Goal: Task Accomplishment & Management: Manage account settings

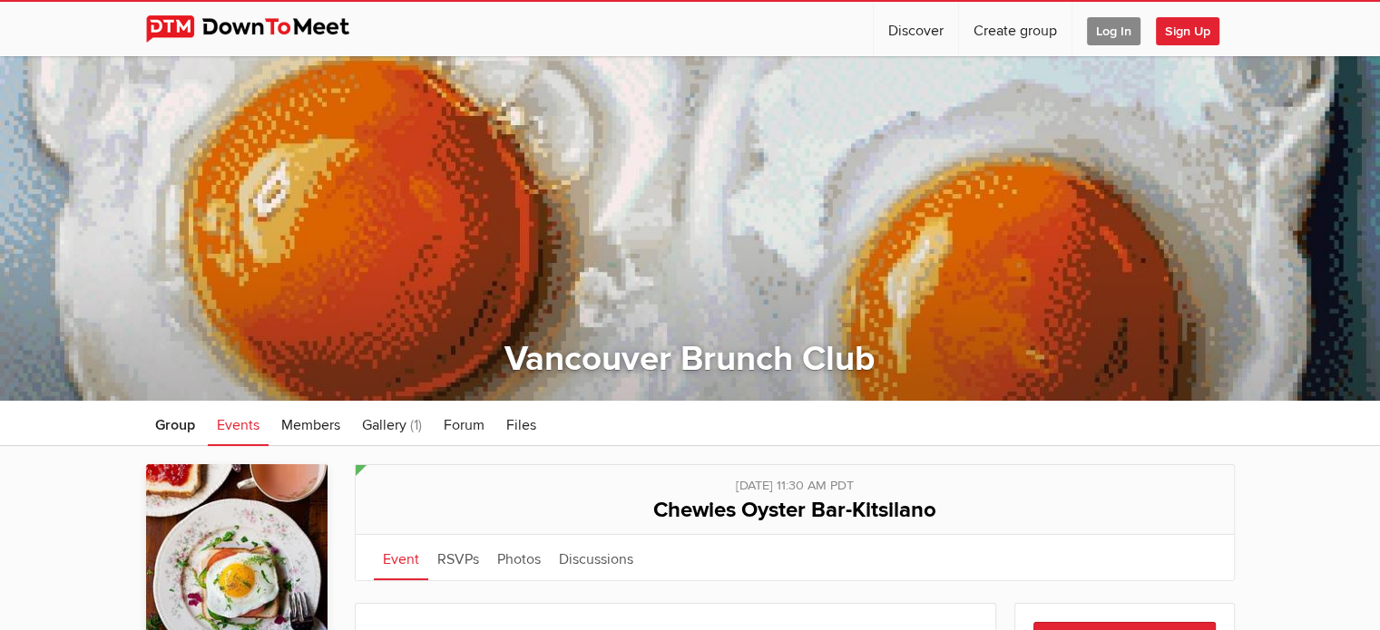
click at [1112, 28] on span "Log In" at bounding box center [1114, 31] width 54 height 28
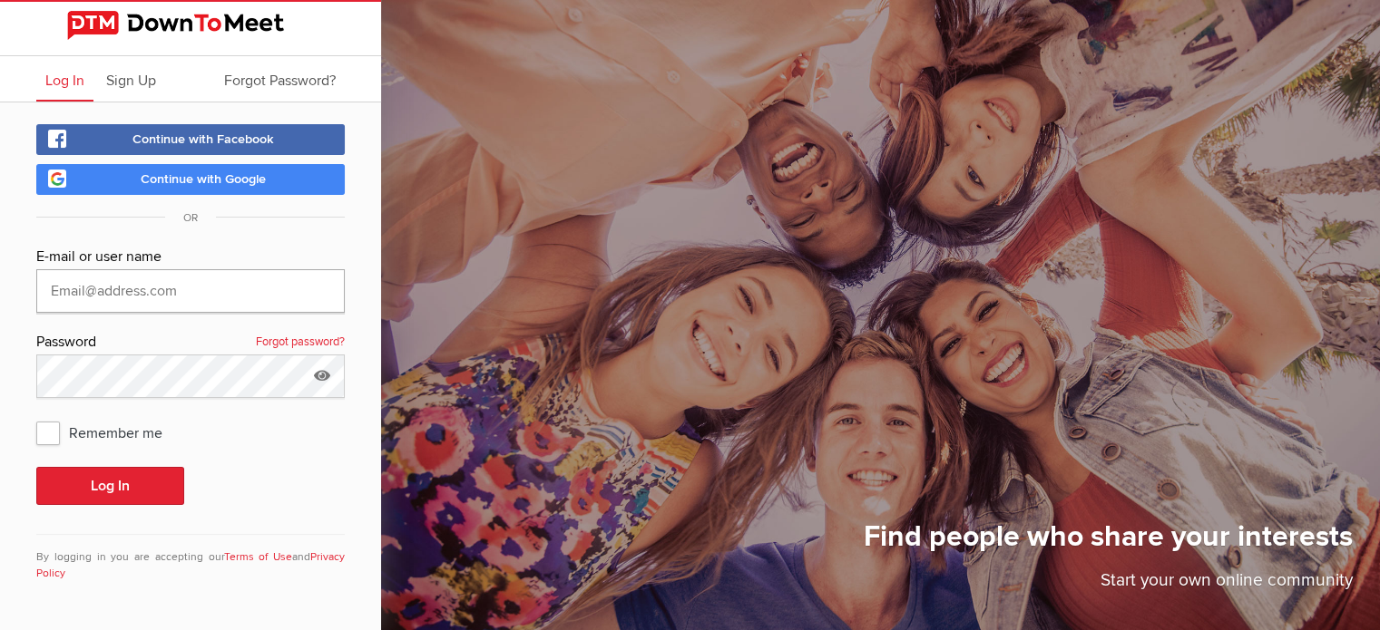
type input "Downtownnikki@gmail.com"
click at [52, 424] on span "Remember me" at bounding box center [108, 432] width 144 height 33
click at [36, 416] on input "Remember me" at bounding box center [35, 415] width 1 height 1
checkbox input "true"
click at [103, 483] on button "Log In" at bounding box center [110, 486] width 148 height 38
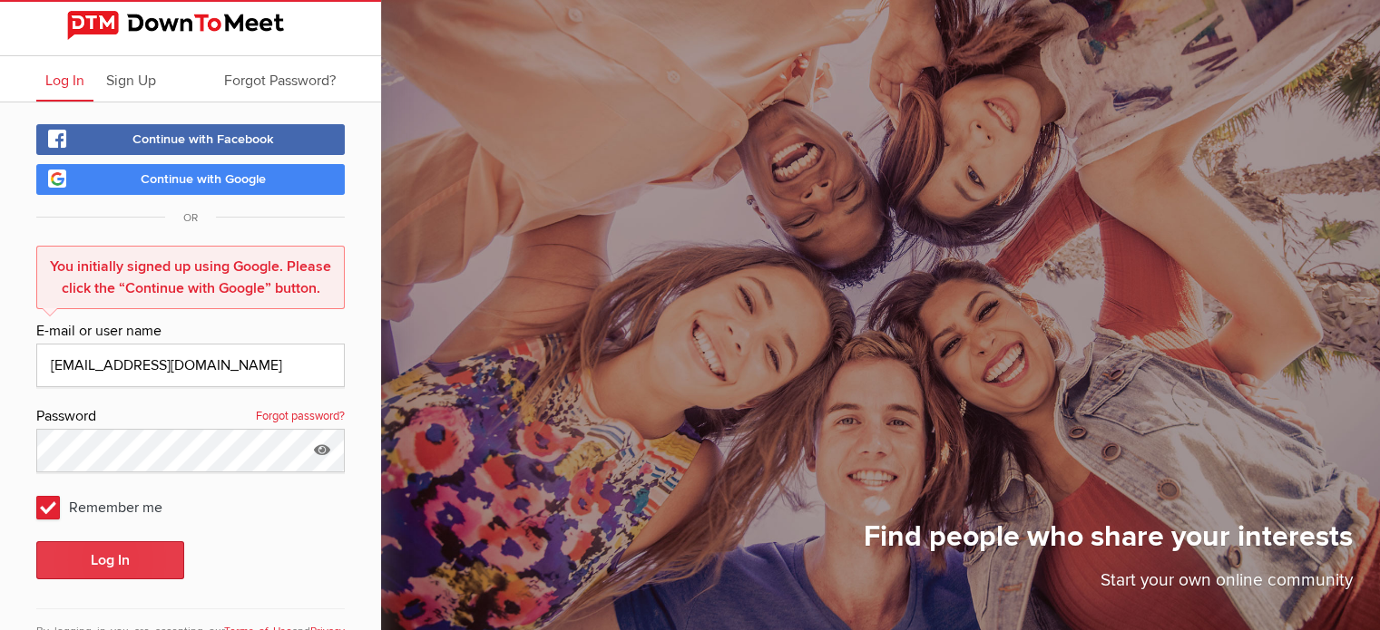
scroll to position [67, 0]
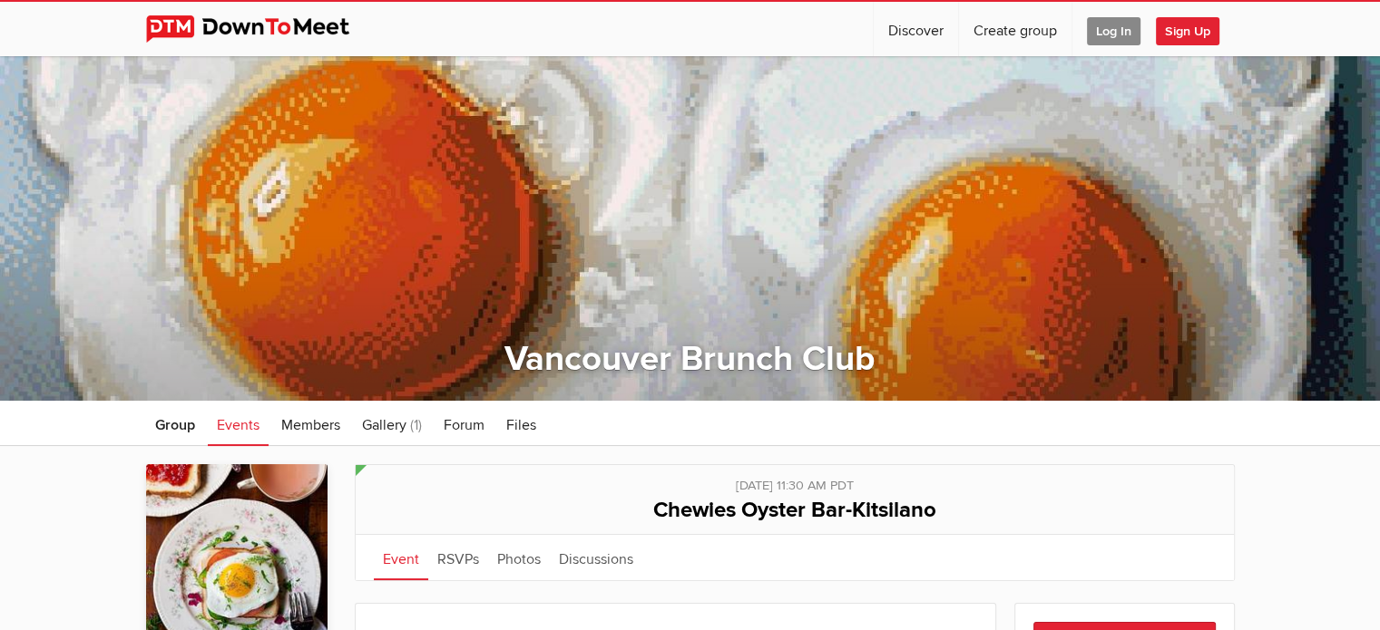
scroll to position [302, 0]
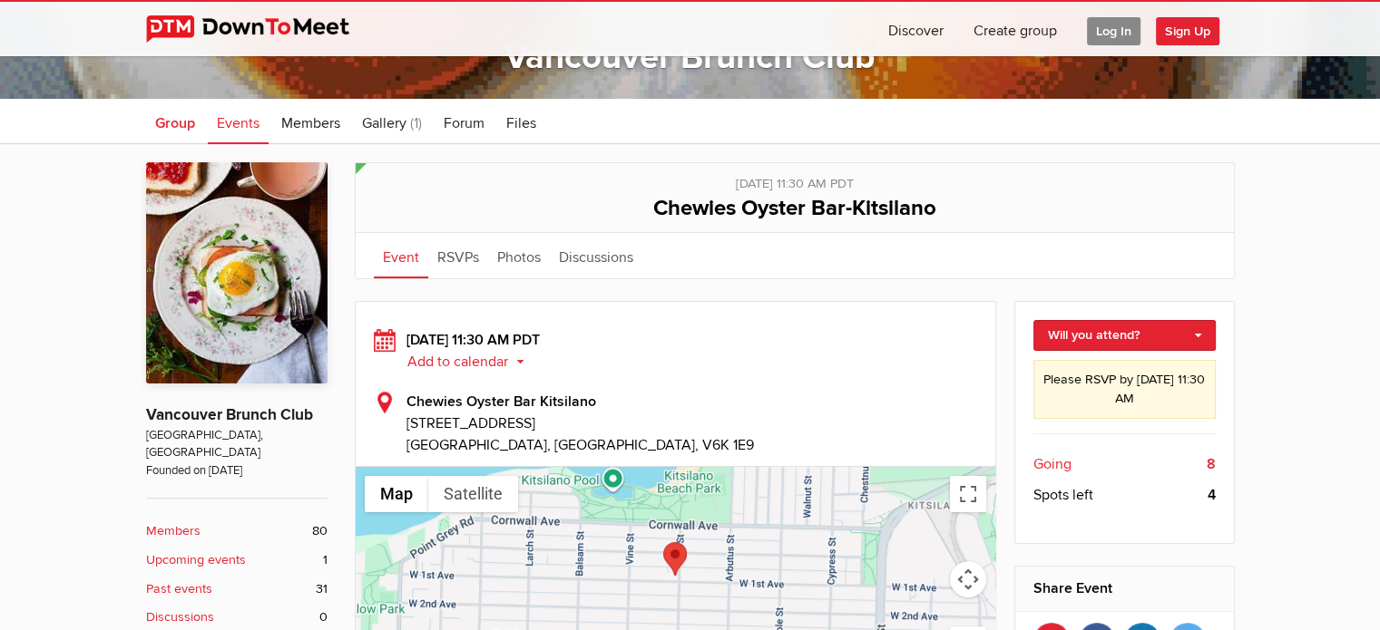
click at [174, 112] on link "Group" at bounding box center [175, 121] width 58 height 45
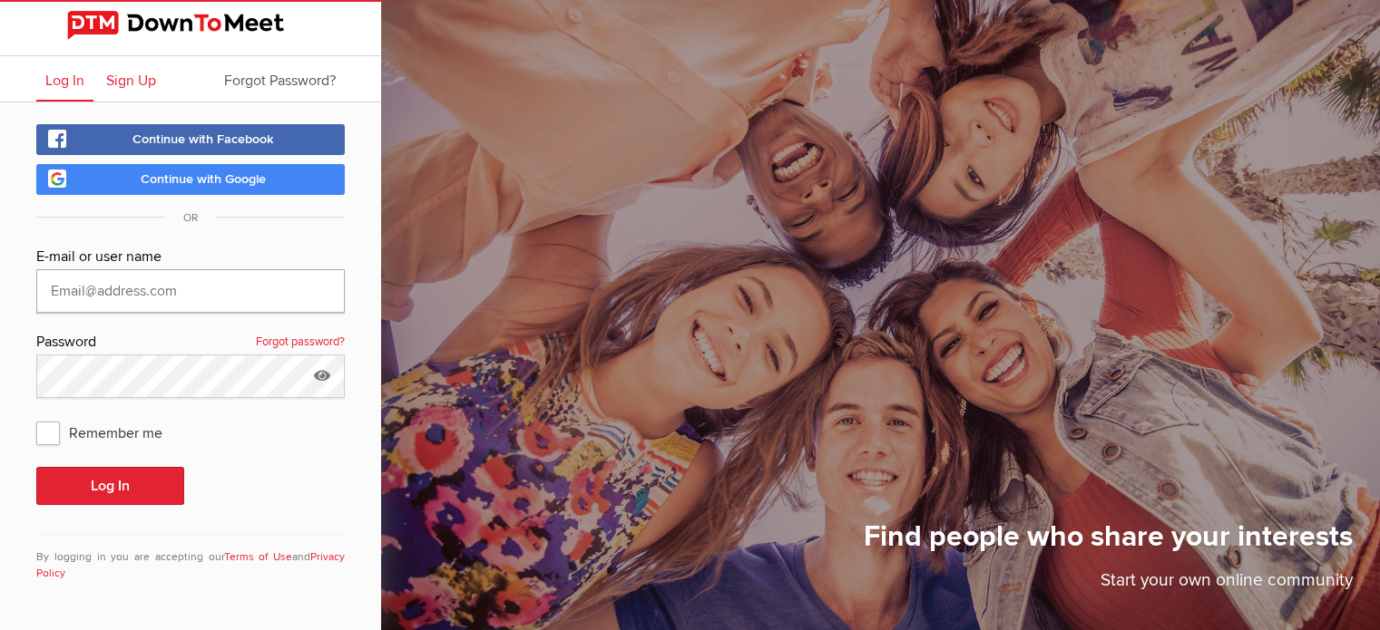
type input "[EMAIL_ADDRESS][DOMAIN_NAME]"
click at [134, 70] on link "Sign Up" at bounding box center [131, 78] width 68 height 45
